Goal: Task Accomplishment & Management: Use online tool/utility

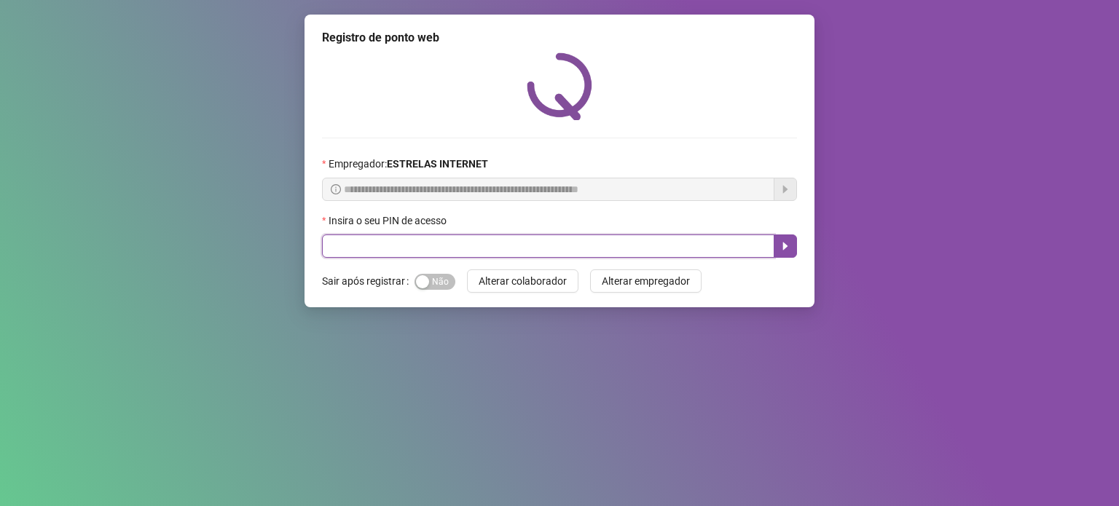
click at [465, 252] on input "text" at bounding box center [548, 246] width 453 height 23
type input "*****"
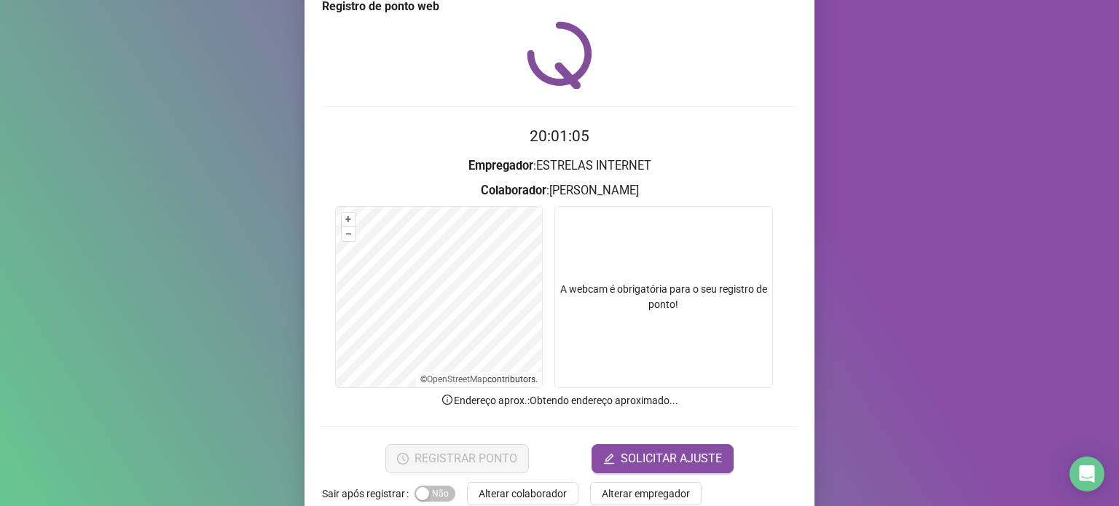
scroll to position [61, 0]
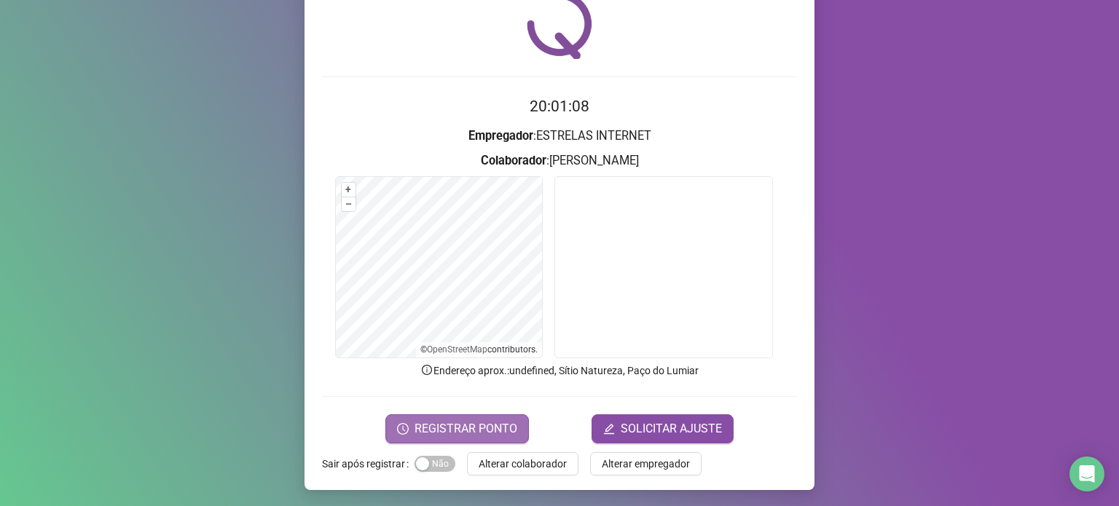
click at [469, 429] on span "REGISTRAR PONTO" at bounding box center [466, 428] width 103 height 17
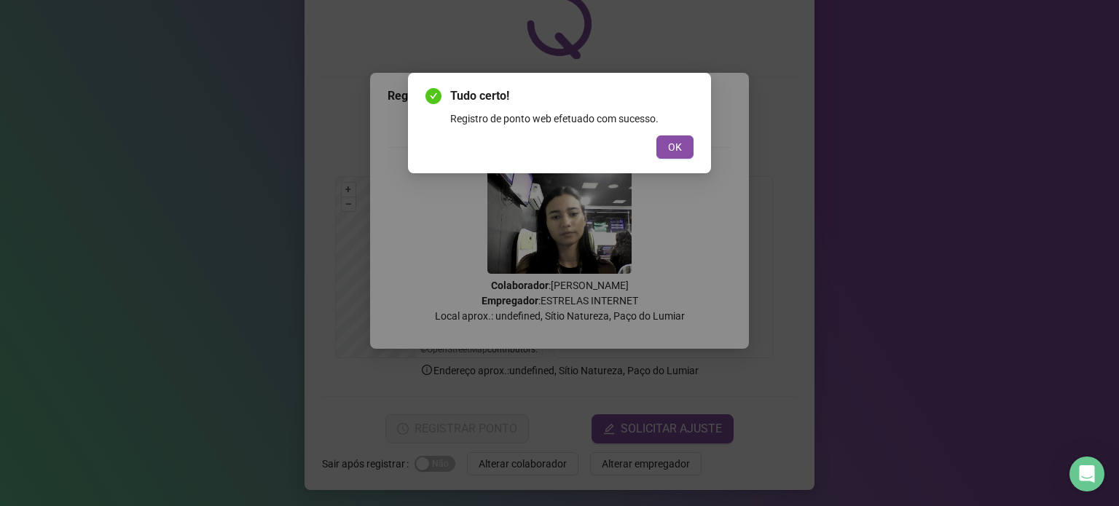
click at [676, 144] on span "OK" at bounding box center [675, 147] width 14 height 16
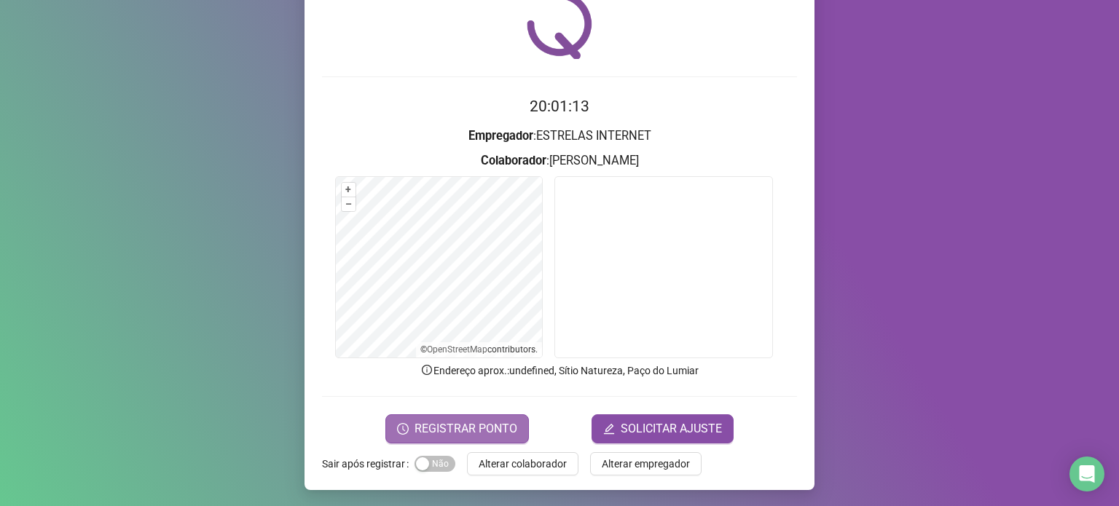
click at [496, 426] on span "REGISTRAR PONTO" at bounding box center [466, 428] width 103 height 17
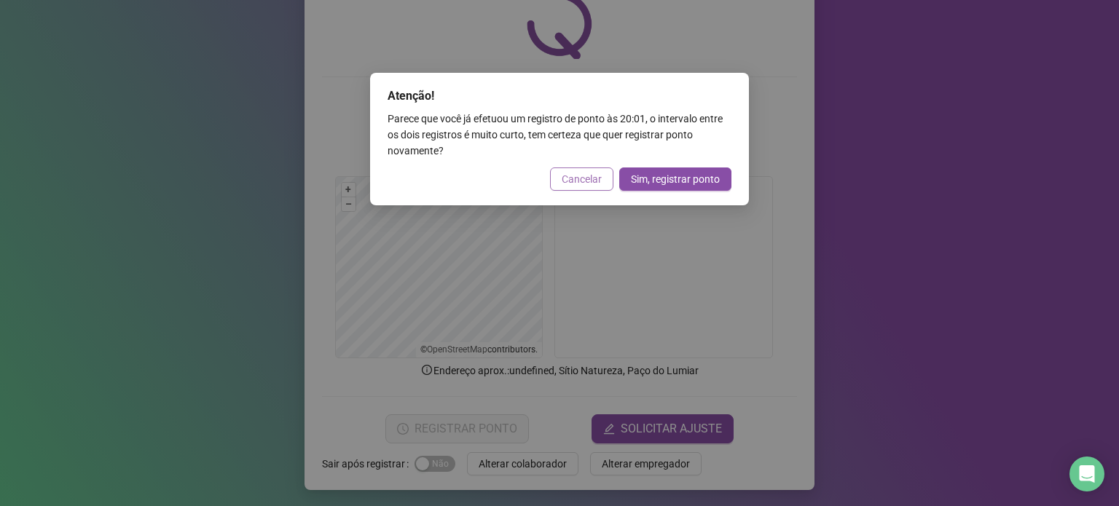
click at [580, 184] on span "Cancelar" at bounding box center [582, 179] width 40 height 16
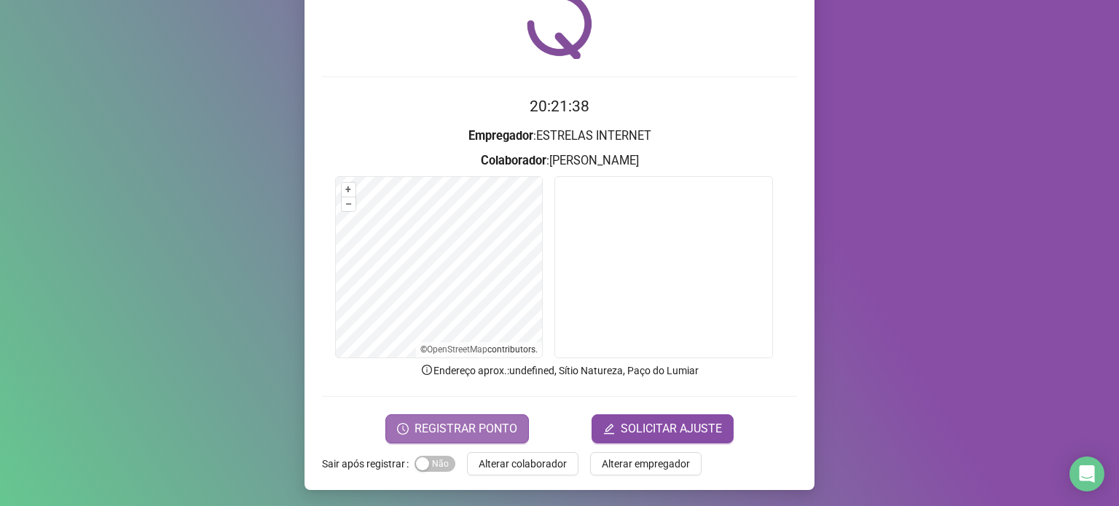
click at [478, 420] on span "REGISTRAR PONTO" at bounding box center [466, 428] width 103 height 17
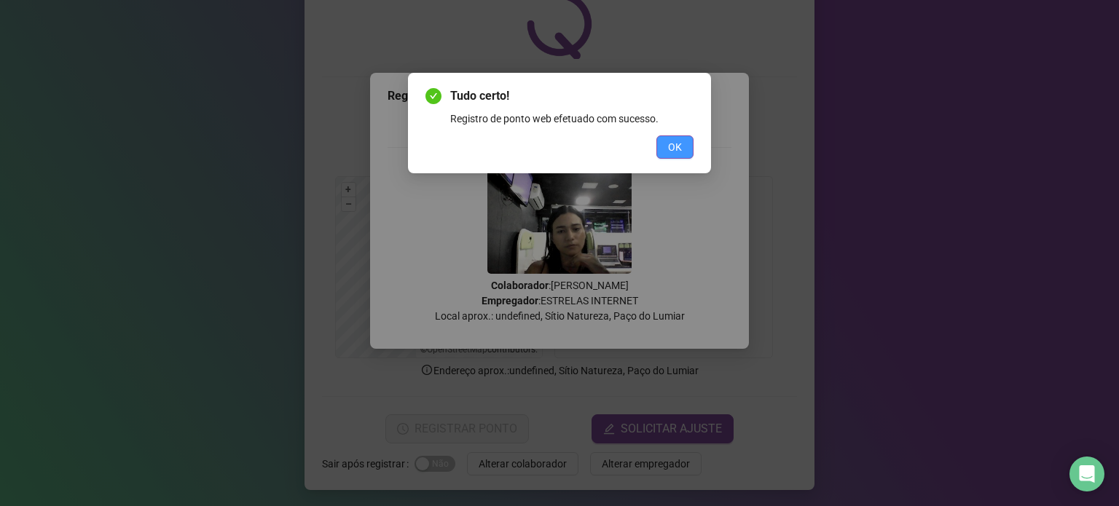
click at [678, 148] on span "OK" at bounding box center [675, 147] width 14 height 16
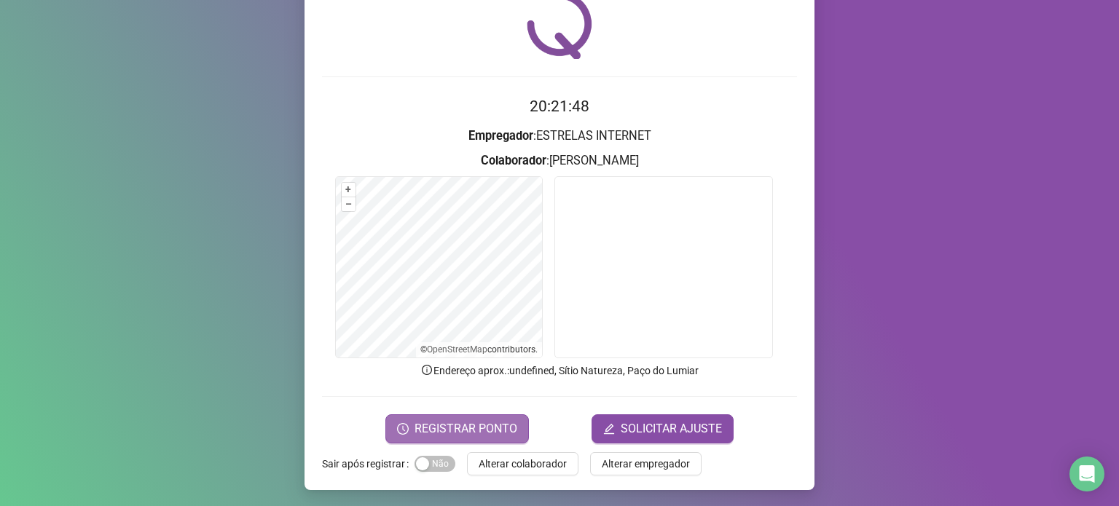
click at [500, 415] on button "REGISTRAR PONTO" at bounding box center [457, 429] width 144 height 29
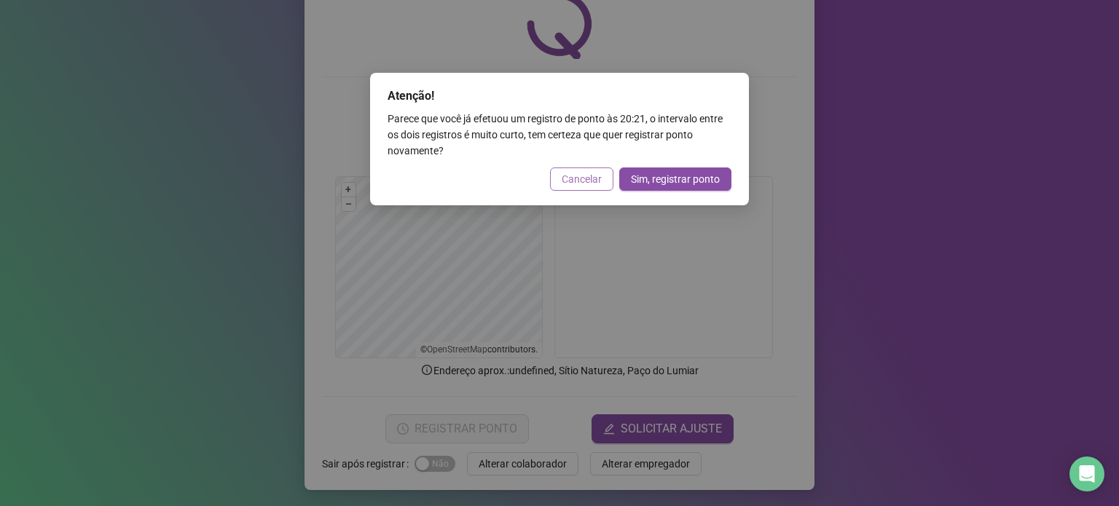
click at [559, 183] on button "Cancelar" at bounding box center [581, 179] width 63 height 23
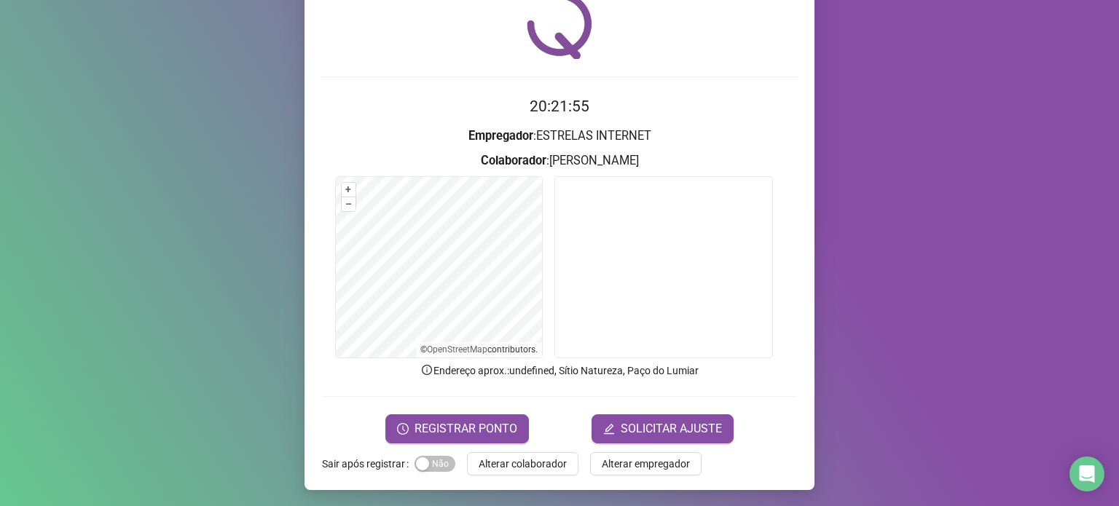
scroll to position [0, 0]
